Goal: Task Accomplishment & Management: Use online tool/utility

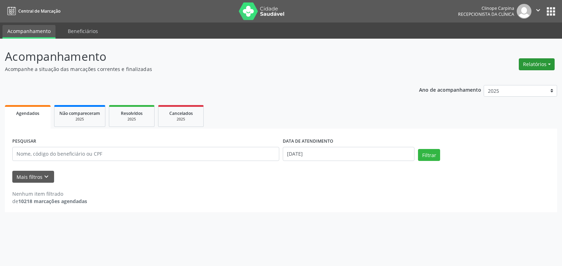
drag, startPoint x: 0, startPoint y: 0, endPoint x: 534, endPoint y: 62, distance: 537.2
click at [534, 62] on button "Relatórios" at bounding box center [537, 64] width 36 height 12
click at [507, 79] on link "Agendamentos" at bounding box center [517, 80] width 76 height 10
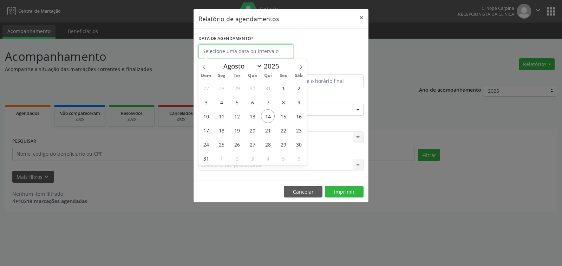
click at [250, 49] on input "text" at bounding box center [246, 51] width 95 height 14
click at [281, 114] on span "15" at bounding box center [284, 116] width 14 height 14
type input "[DATE]"
click at [281, 114] on span "15" at bounding box center [284, 116] width 14 height 14
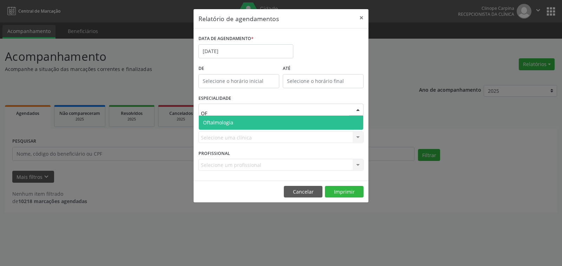
type input "OFT"
click at [254, 123] on span "Oftalmologia" at bounding box center [281, 123] width 165 height 14
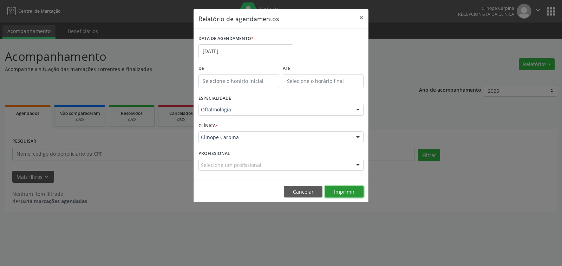
click at [347, 193] on button "Imprimir" at bounding box center [344, 192] width 39 height 12
